Goal: Task Accomplishment & Management: Manage account settings

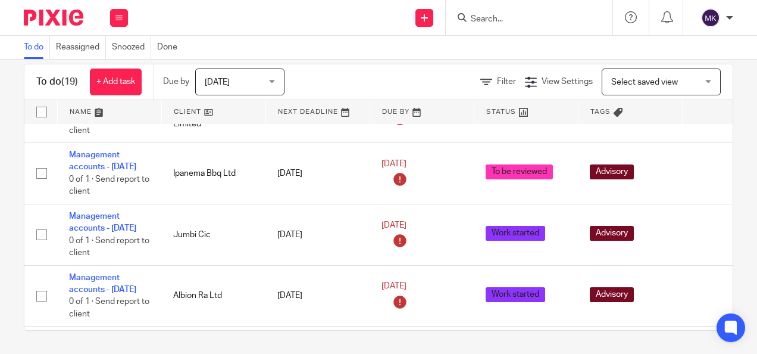
scroll to position [627, 0]
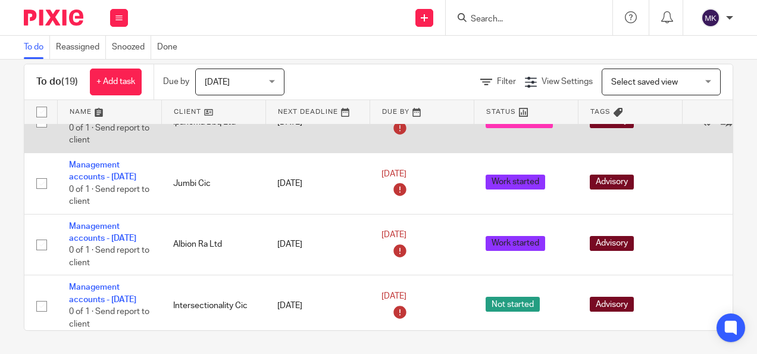
click at [531, 153] on td "To be reviewed" at bounding box center [526, 122] width 104 height 61
click at [40, 133] on input "checkbox" at bounding box center [41, 122] width 23 height 23
checkbox input "true"
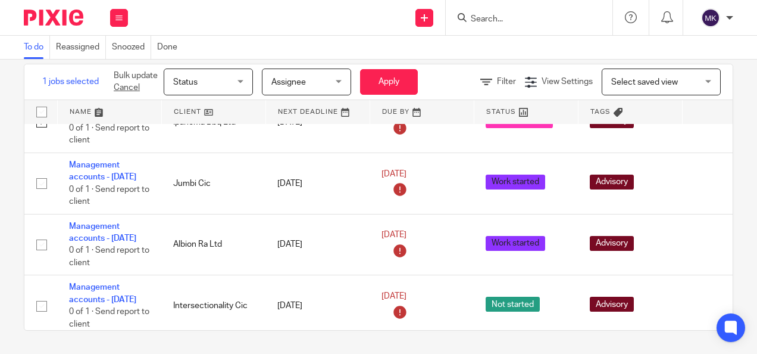
click at [242, 81] on div "Status Status" at bounding box center [208, 81] width 89 height 27
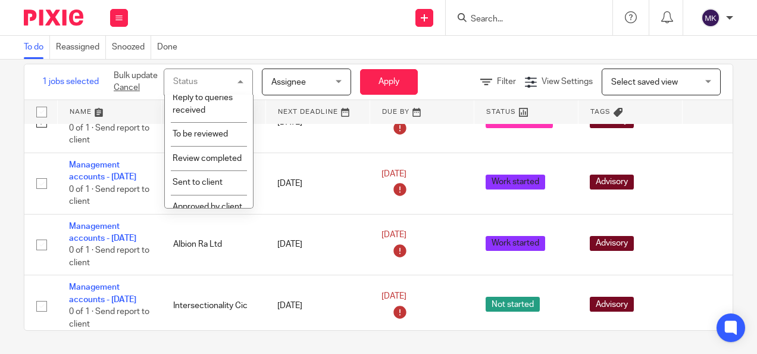
scroll to position [335, 0]
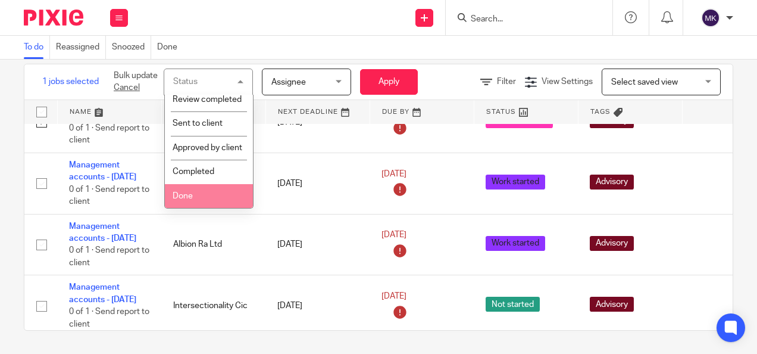
click at [194, 199] on li "Done" at bounding box center [209, 196] width 88 height 24
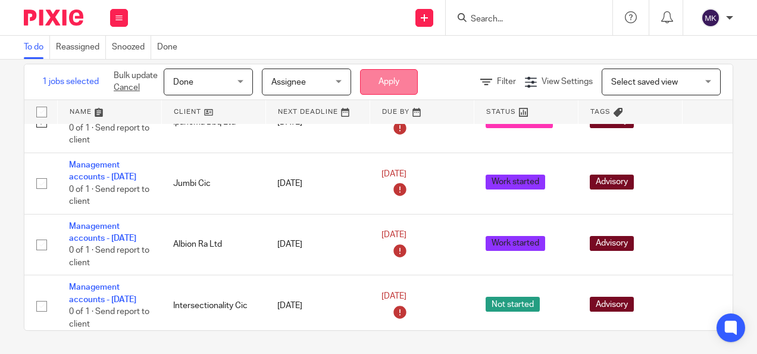
click at [397, 81] on button "Apply" at bounding box center [389, 82] width 58 height 26
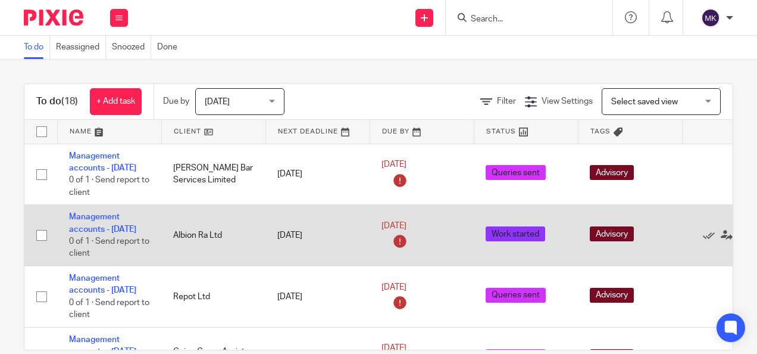
click at [44, 247] on input "checkbox" at bounding box center [41, 235] width 23 height 23
checkbox input "true"
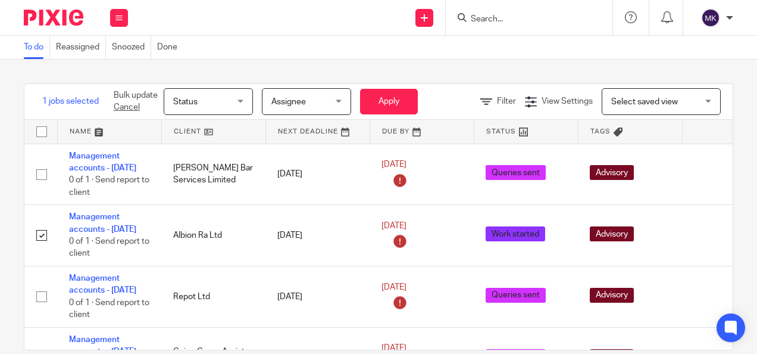
click at [236, 98] on span "Status" at bounding box center [204, 101] width 63 height 25
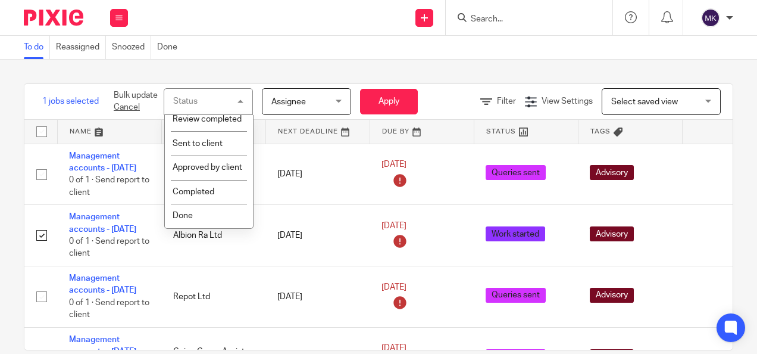
scroll to position [335, 0]
click at [197, 217] on li "Done" at bounding box center [209, 216] width 88 height 24
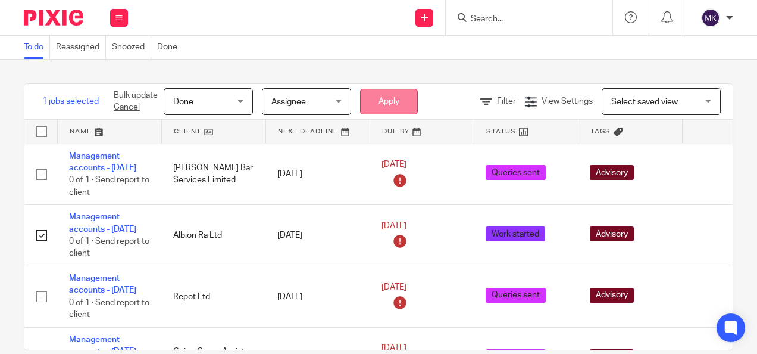
click at [386, 104] on button "Apply" at bounding box center [389, 102] width 58 height 26
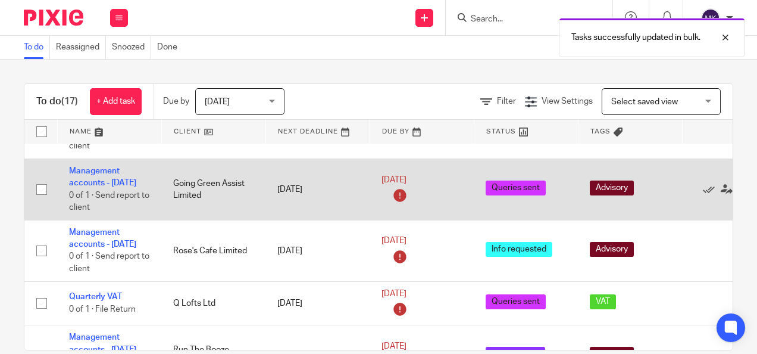
scroll to position [298, 0]
